Goal: Information Seeking & Learning: Learn about a topic

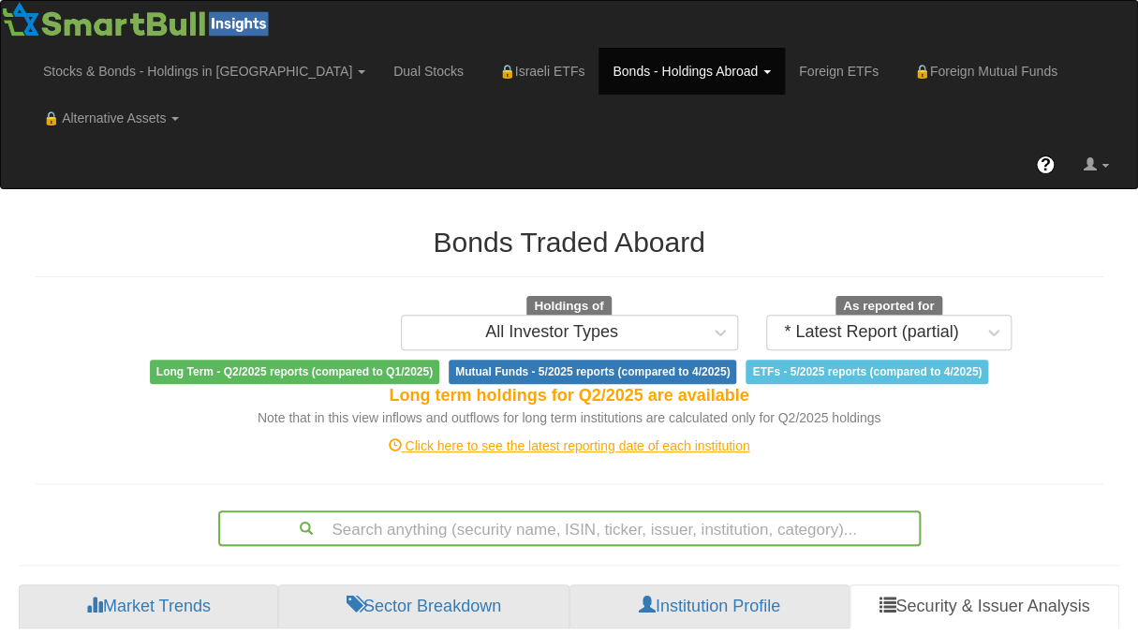
click at [552, 515] on div "Search anything (security name, ISIN, ticker, issuer, institution, category)..." at bounding box center [569, 529] width 703 height 36
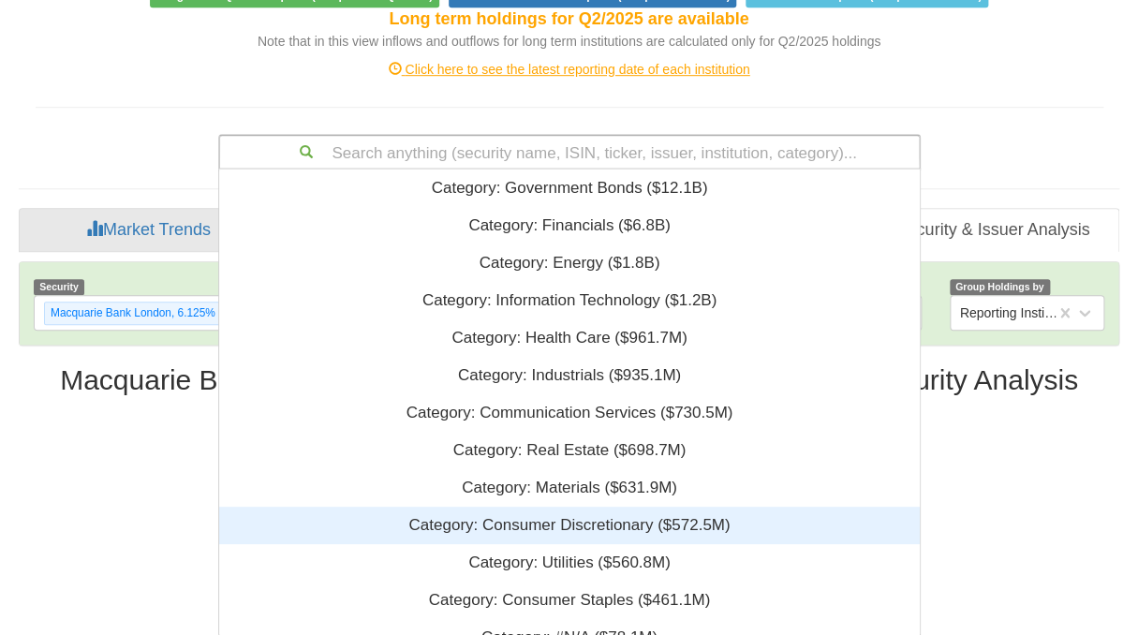
scroll to position [453, 688]
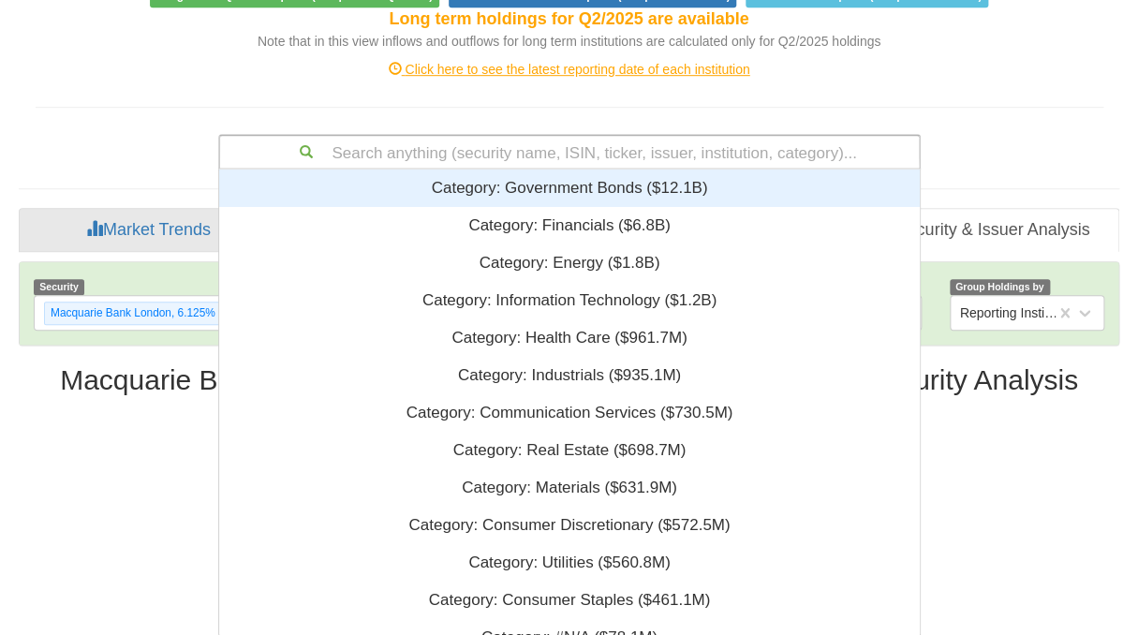
paste input "XS2083961370"
type input "XS2083961370"
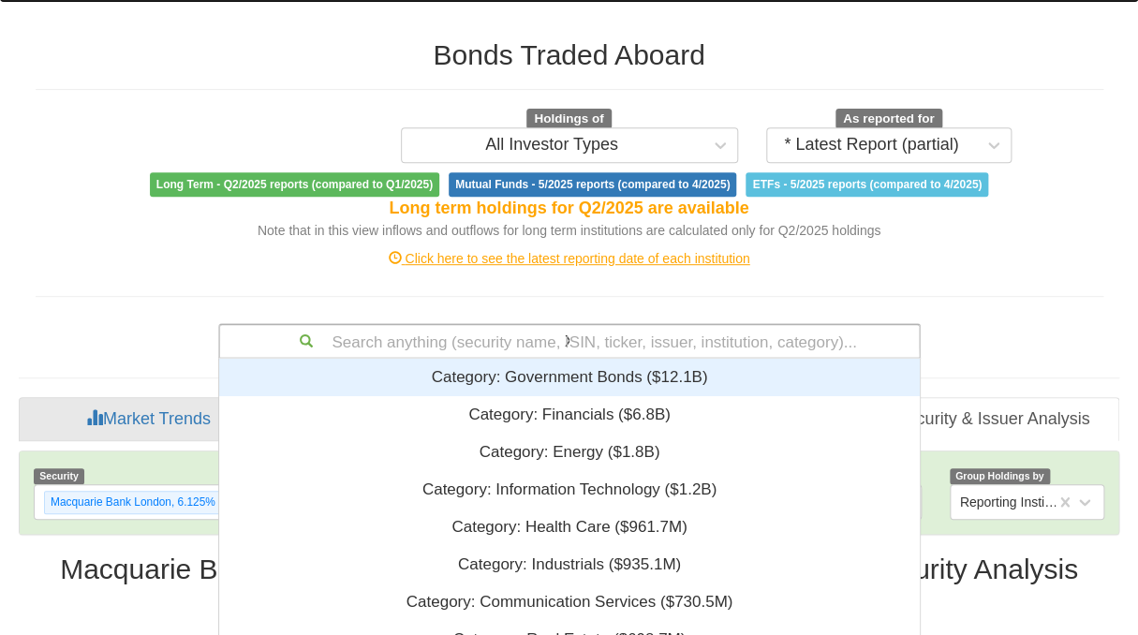
scroll to position [24, 688]
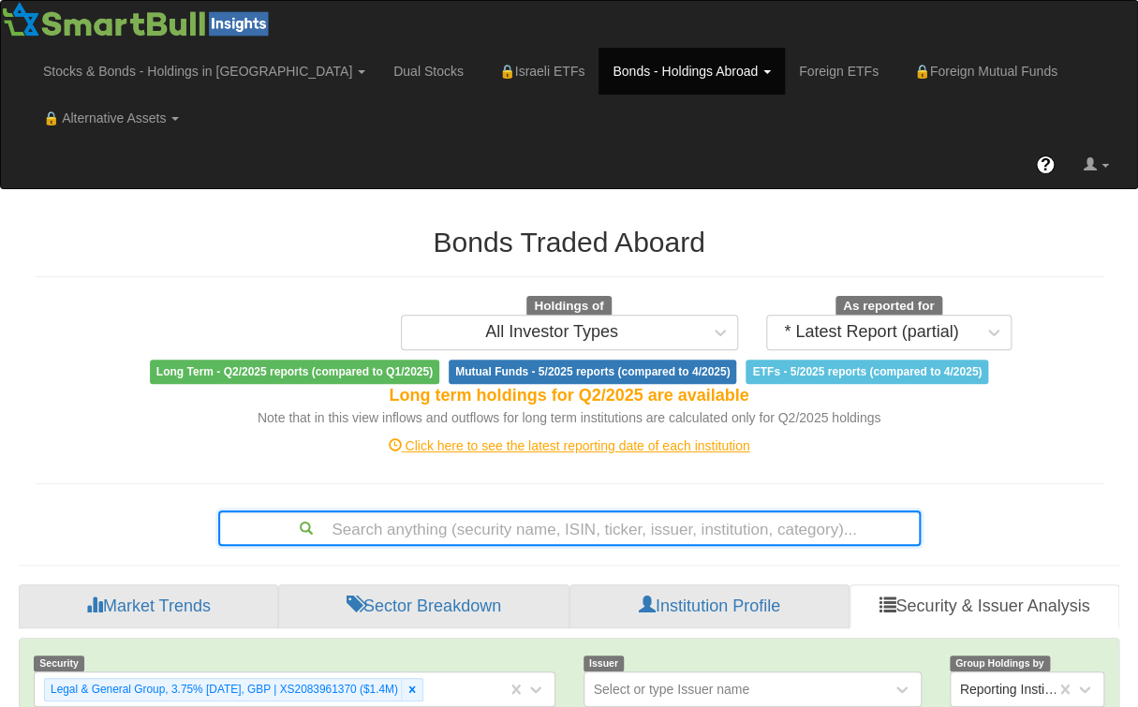
paste input "BRASKM"
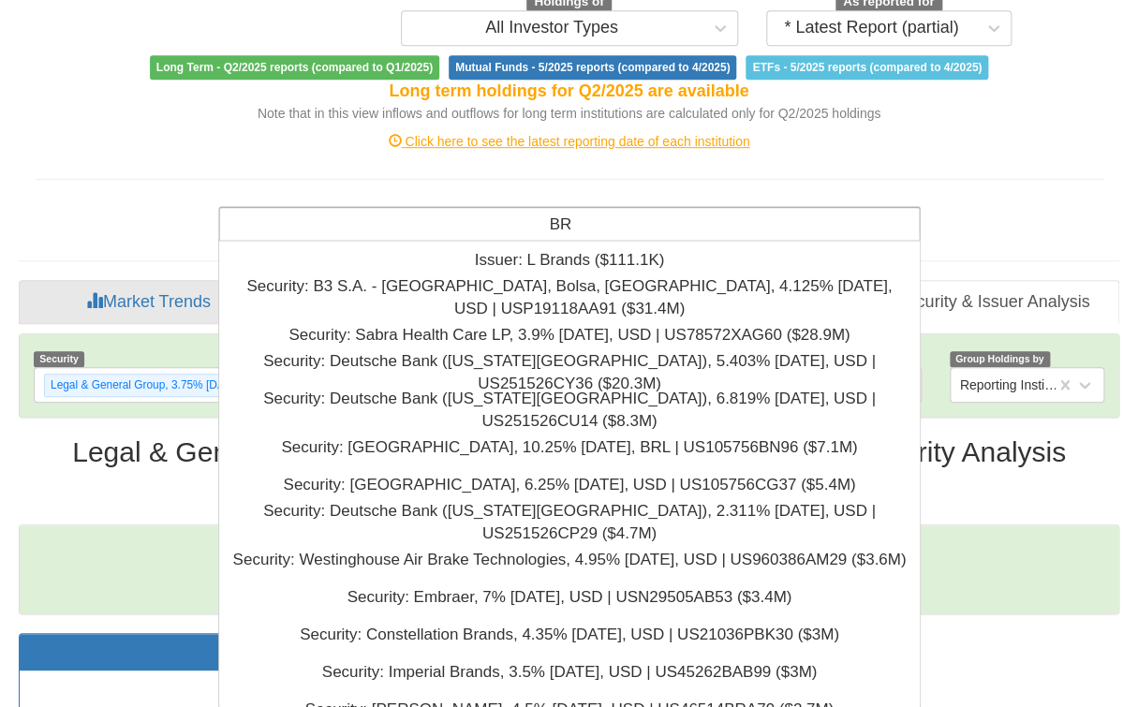
scroll to position [2811, 0]
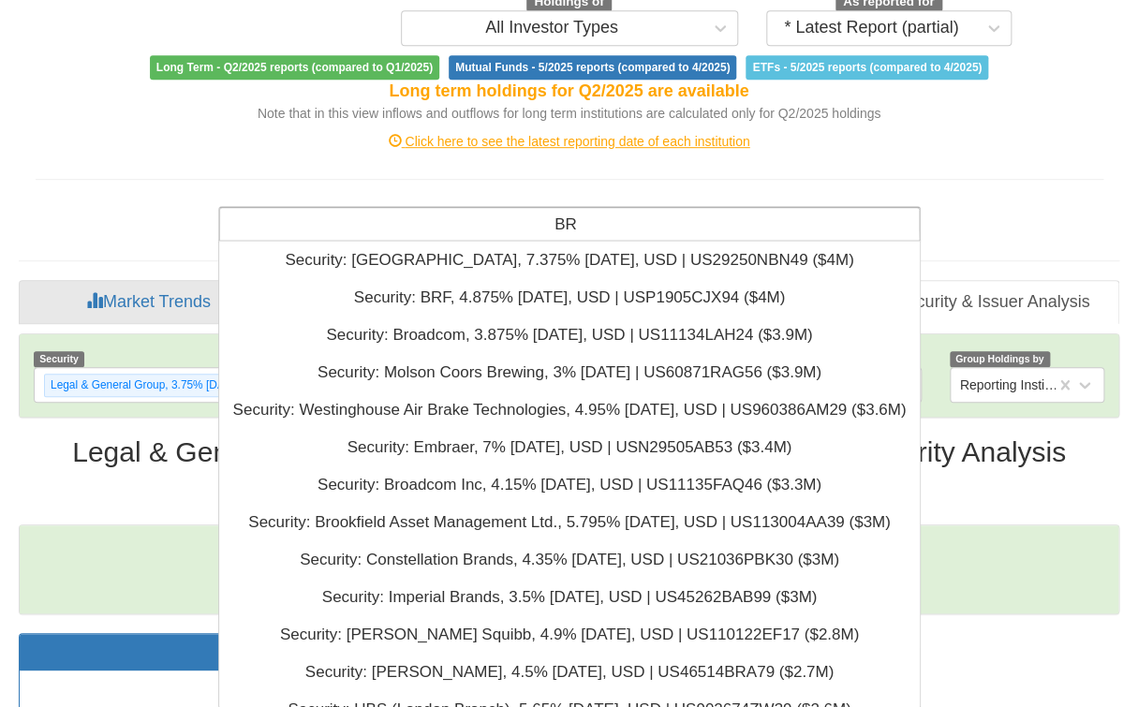
type input "B"
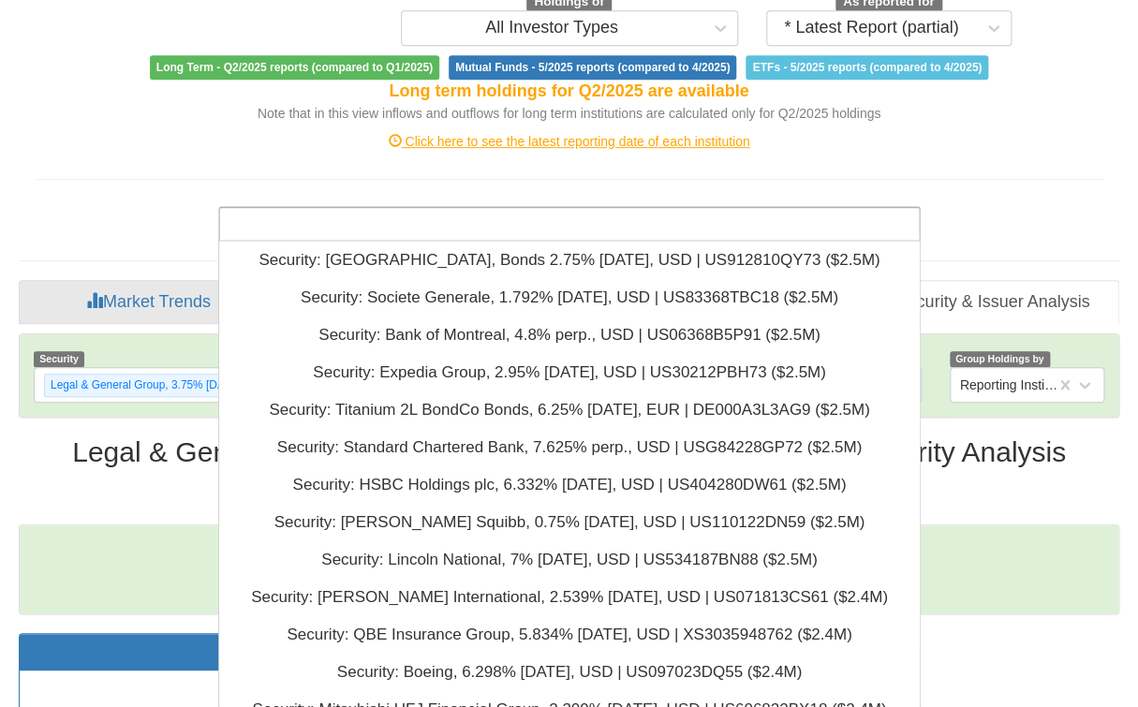
scroll to position [69366, 0]
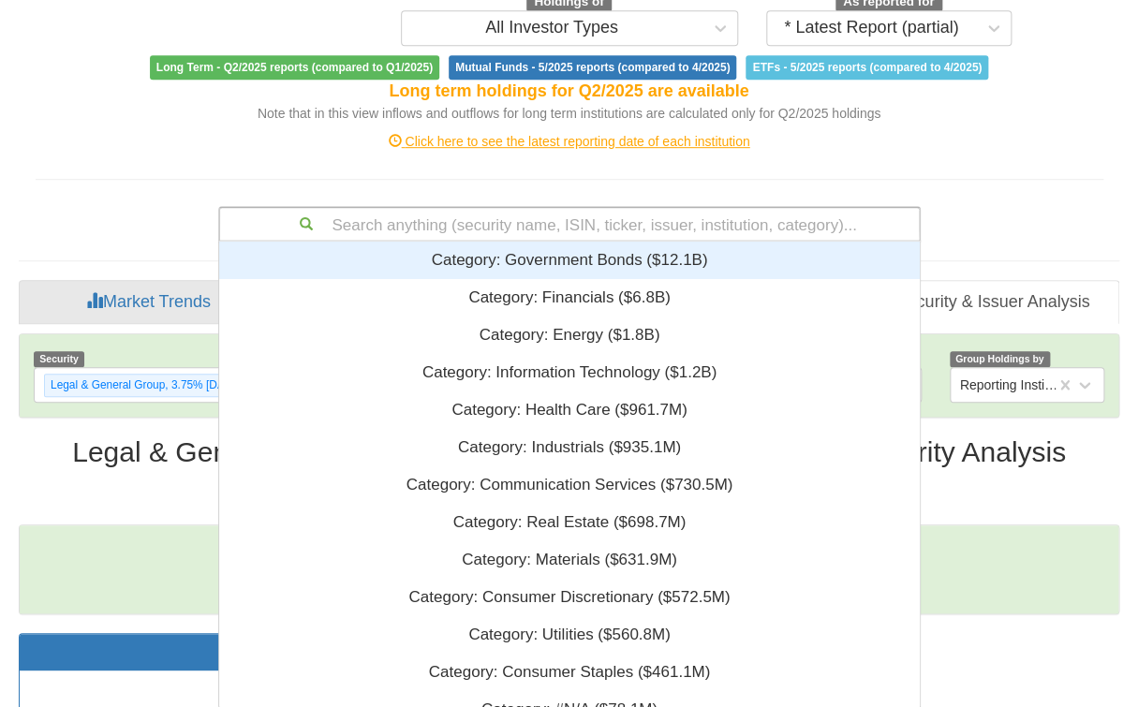
click at [534, 229] on div "Search anything (security name, ISIN, ticker, issuer, institution, category)..." at bounding box center [569, 224] width 699 height 32
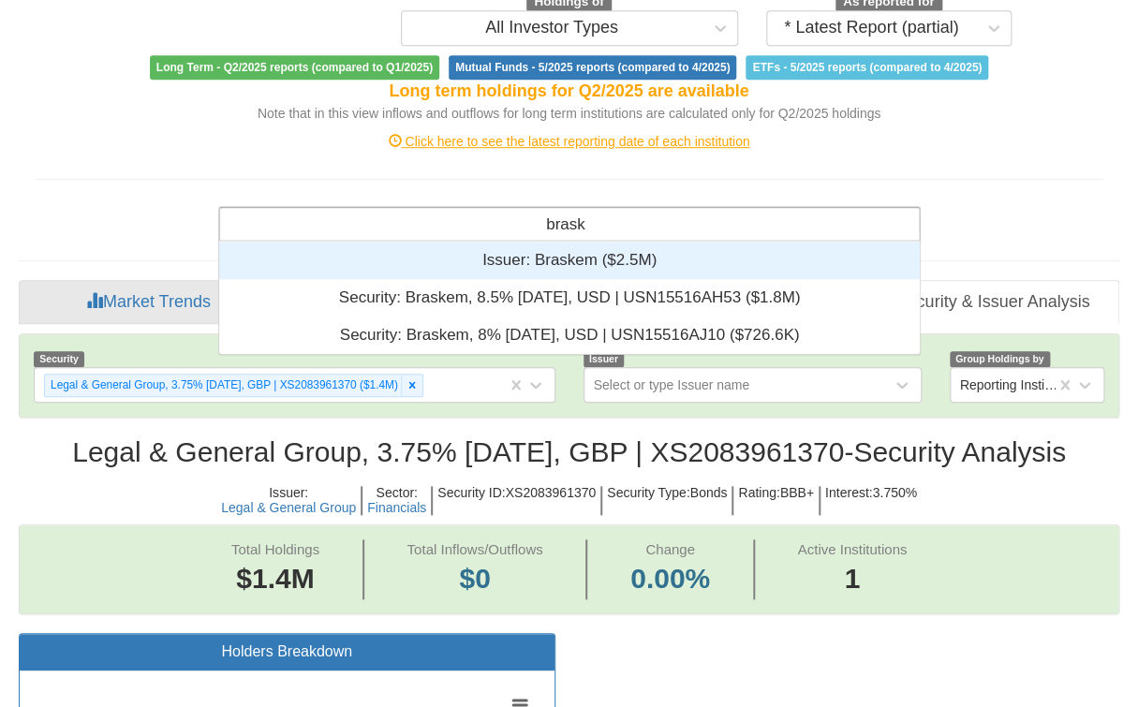
scroll to position [99, 688]
type input "braskem"
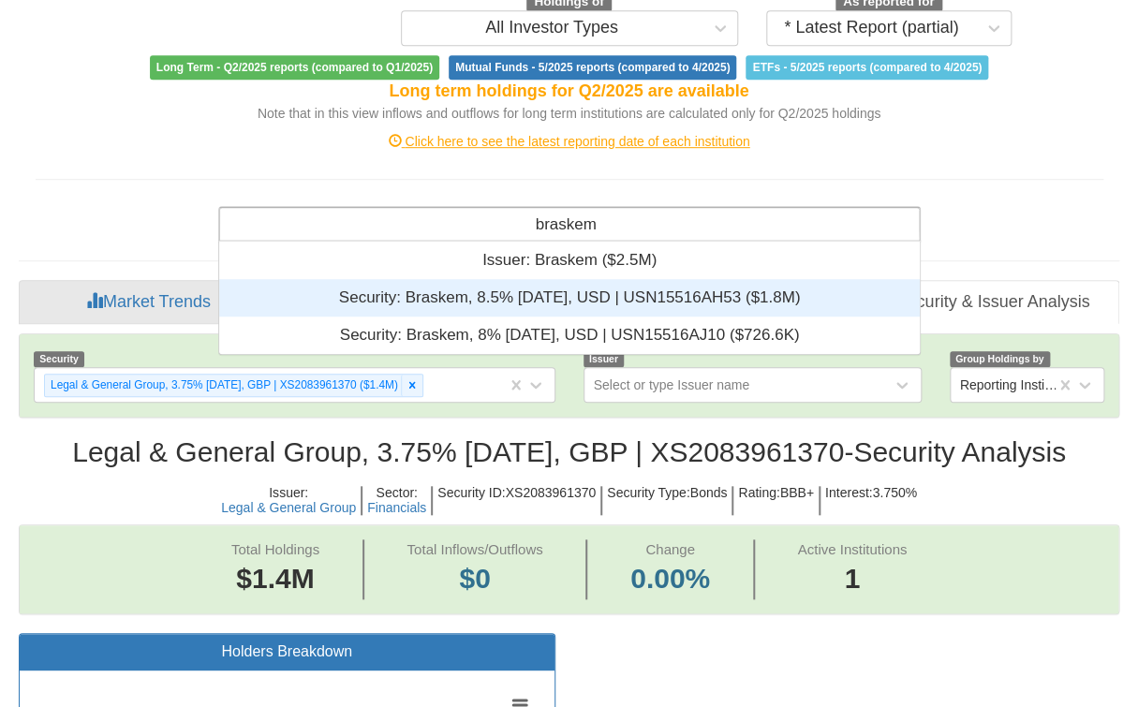
click at [550, 302] on div "Security: ‎Braskem, 8.5% [DATE], USD | USN15516AH53 ‎($1.8M)‏" at bounding box center [569, 297] width 701 height 37
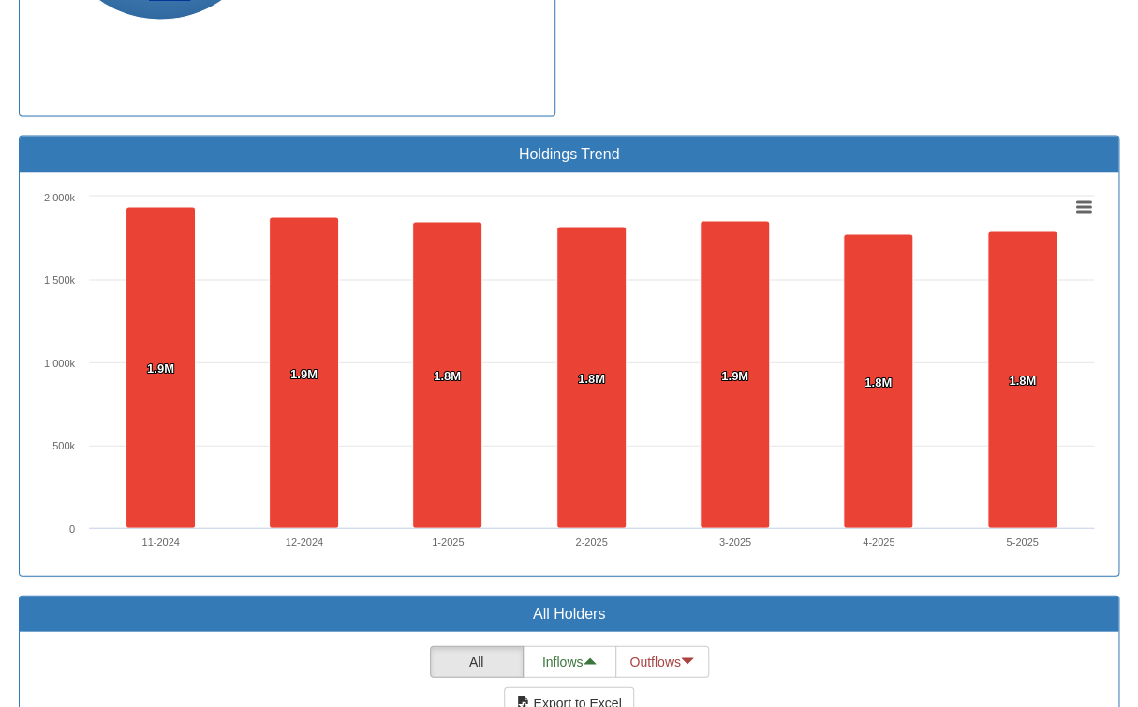
scroll to position [874, 0]
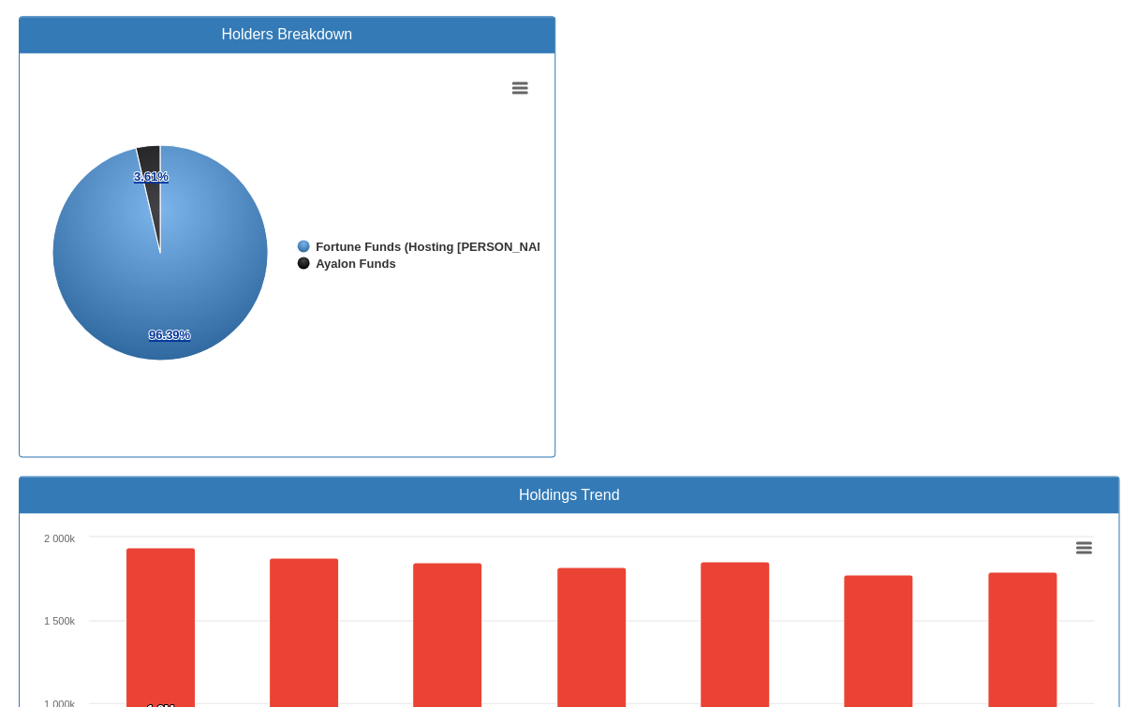
click at [722, 182] on div "Holders Breakdown Created with Highcharts 8.2.2 Chart context menu 96.39% 96.39…" at bounding box center [569, 246] width 1129 height 460
